Goal: Find specific page/section: Find specific page/section

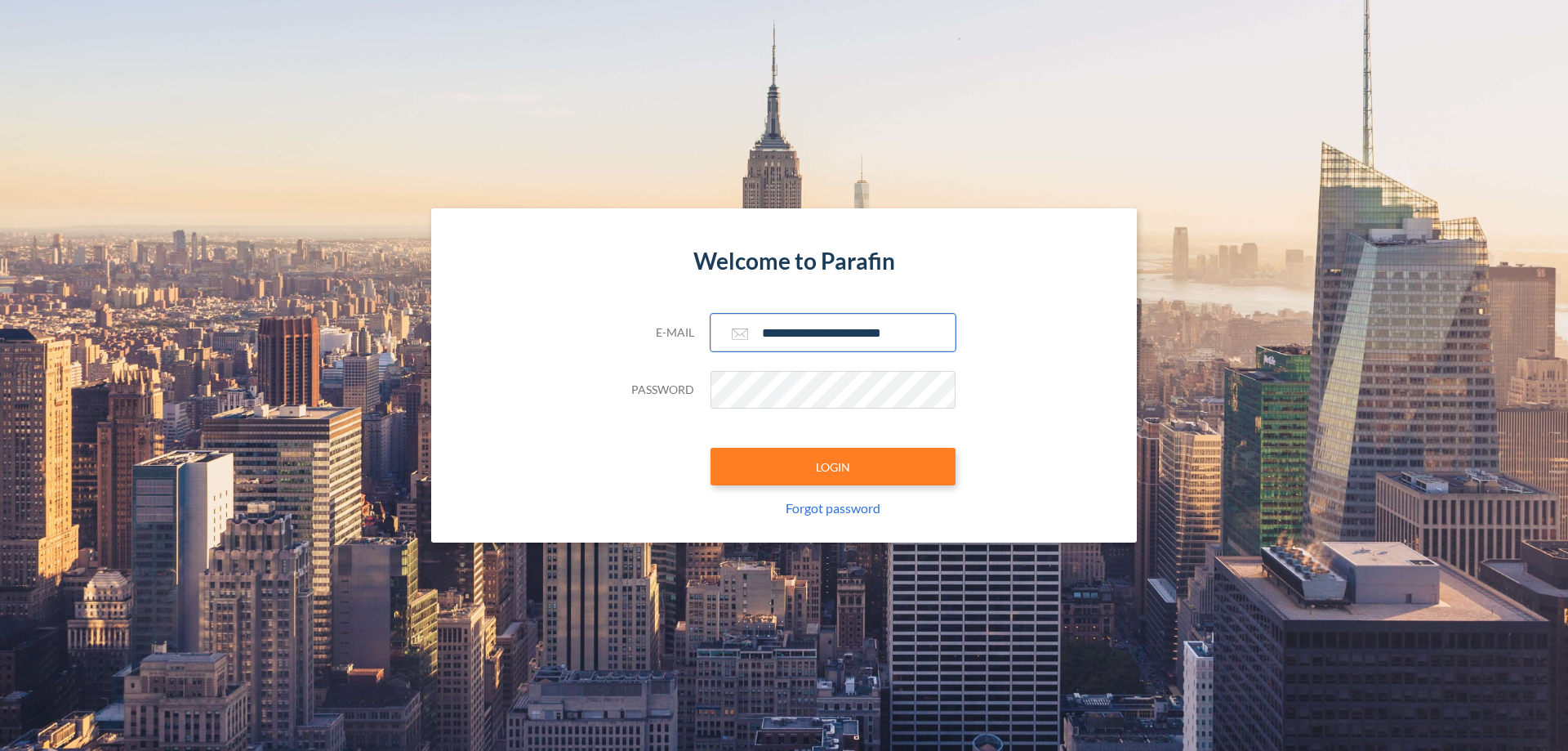
type input "**********"
click at [834, 467] on button "LOGIN" at bounding box center [833, 466] width 245 height 37
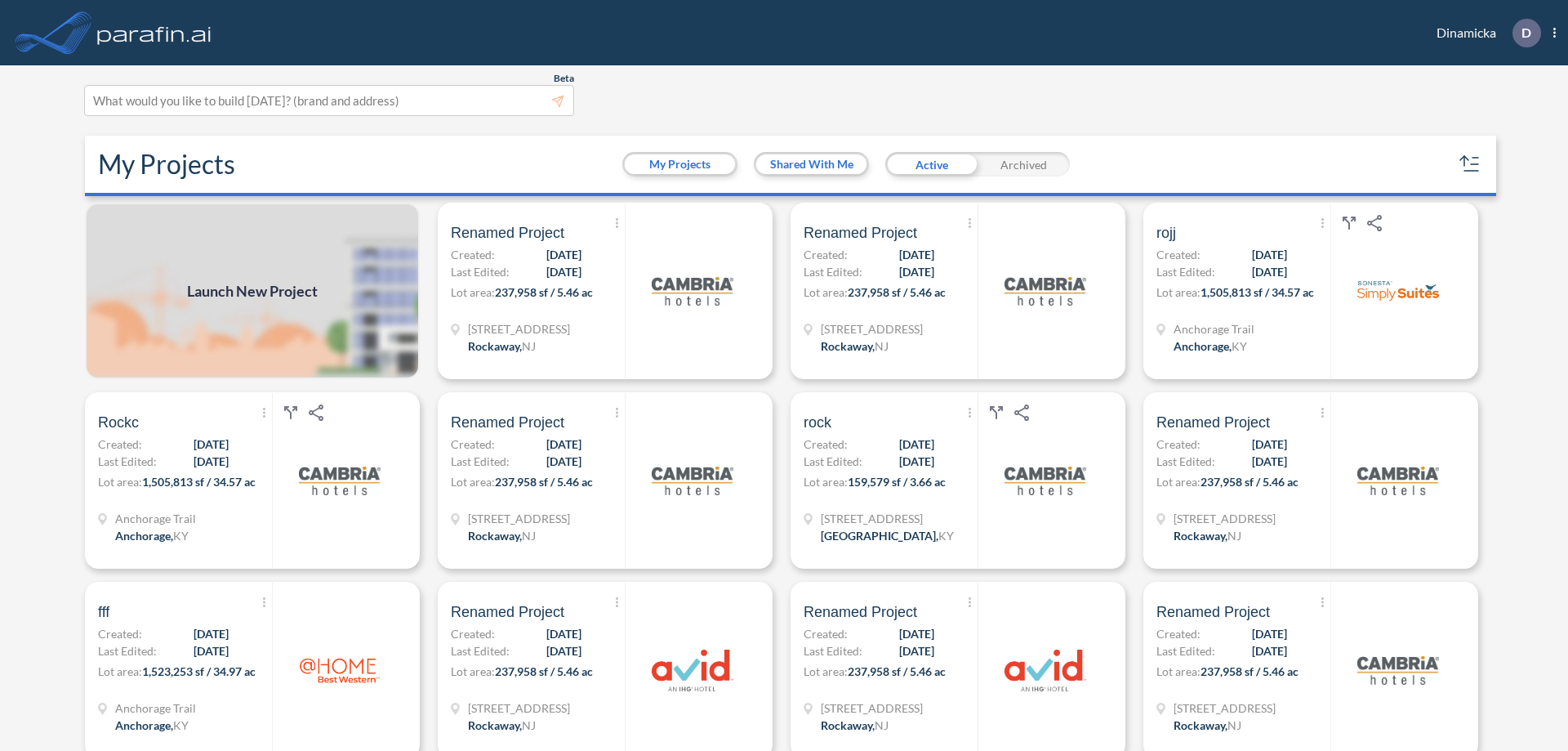
scroll to position [4, 0]
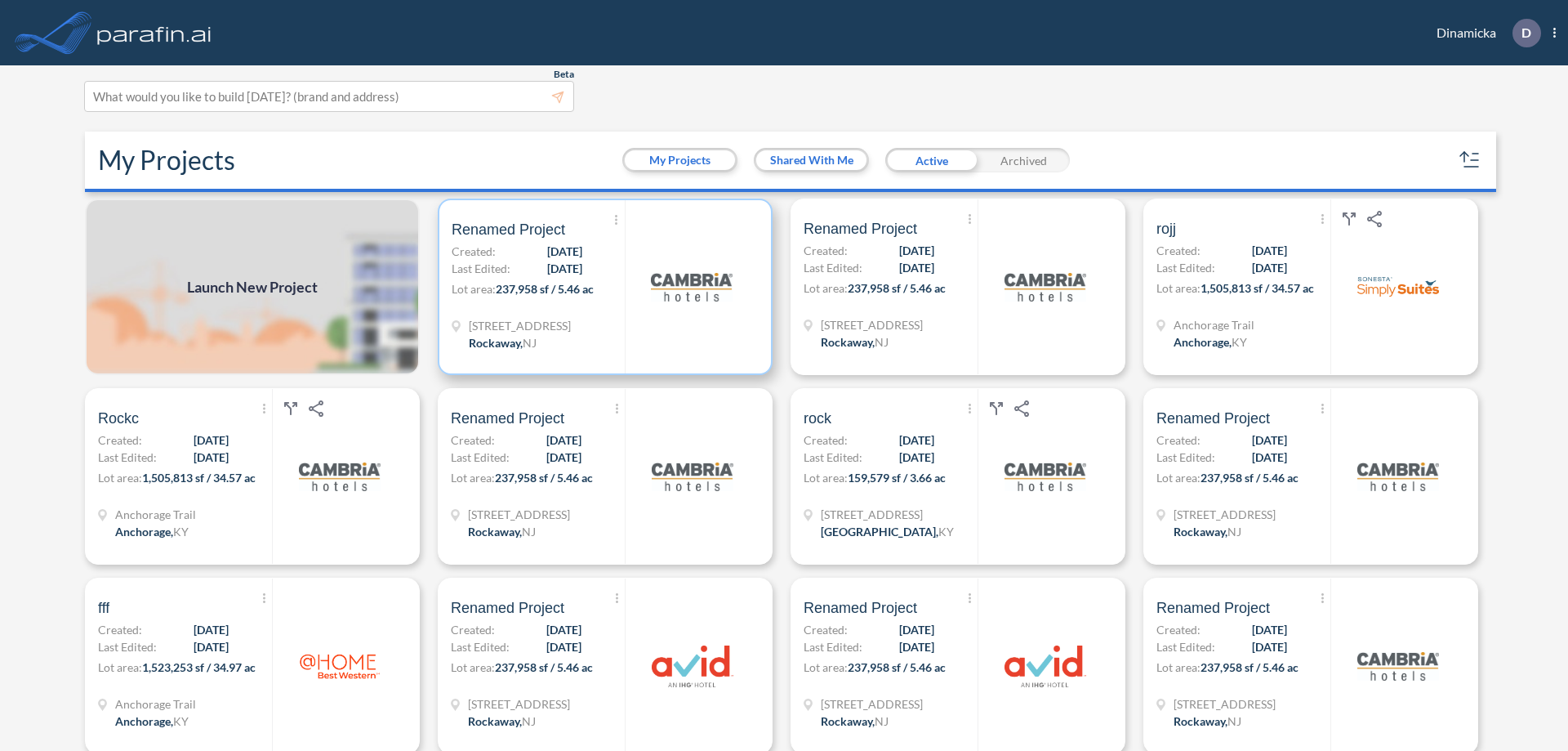
click at [602, 287] on p "Lot area: 237,958 sf / 5.46 ac" at bounding box center [539, 292] width 173 height 24
